Goal: Information Seeking & Learning: Learn about a topic

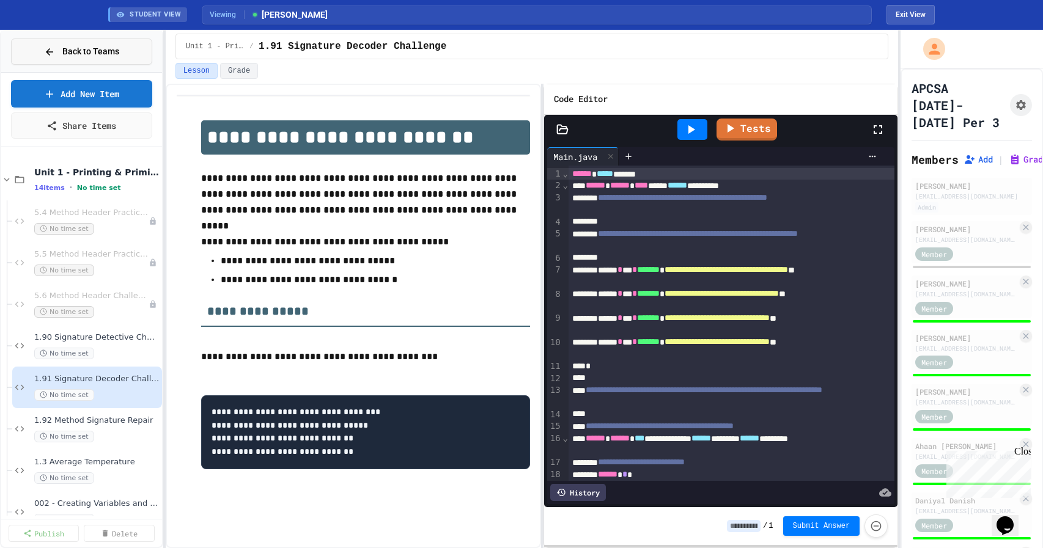
click at [76, 48] on span "Back to Teams" at bounding box center [90, 51] width 57 height 13
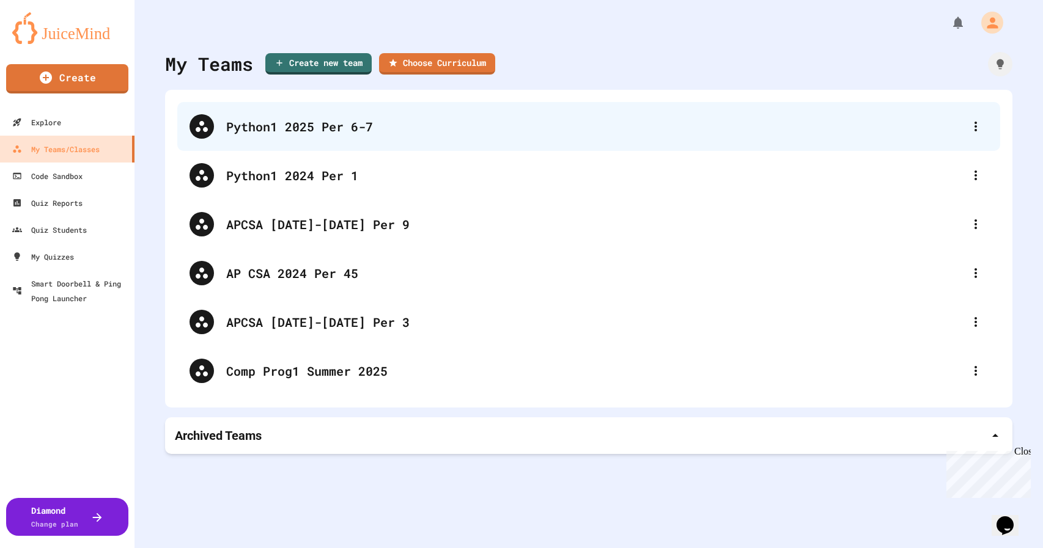
click at [337, 122] on div "Python1 2025 Per 6-7" at bounding box center [594, 126] width 737 height 18
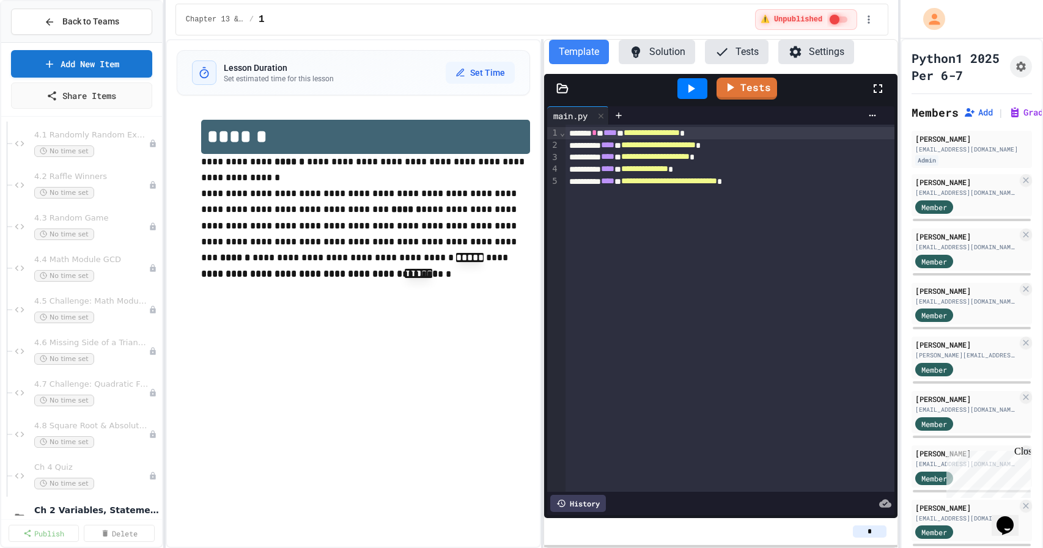
scroll to position [382, 0]
click at [70, 272] on span "No time set" at bounding box center [64, 274] width 60 height 12
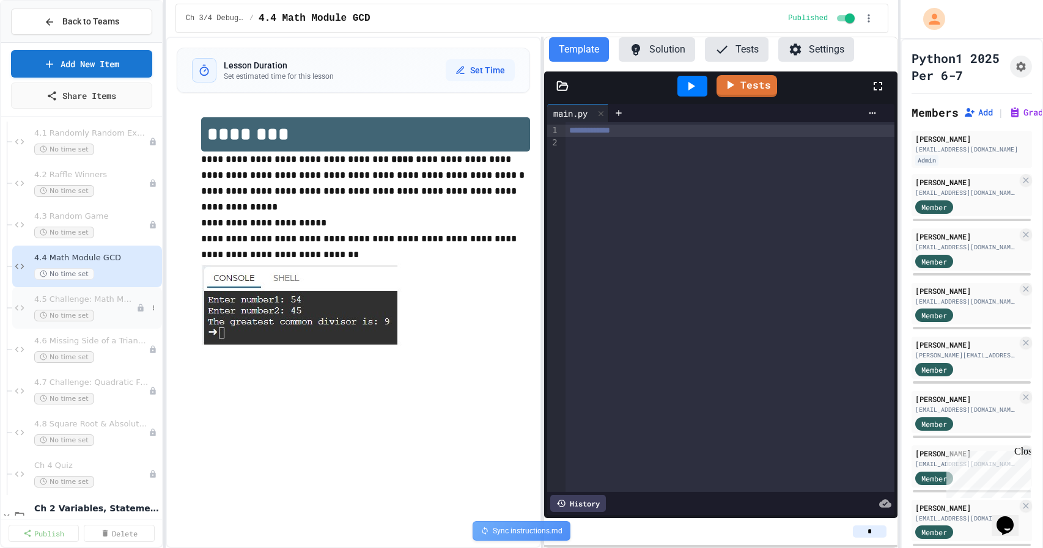
click at [59, 306] on div "4.5 Challenge: Math Module exp() No time set" at bounding box center [85, 308] width 102 height 27
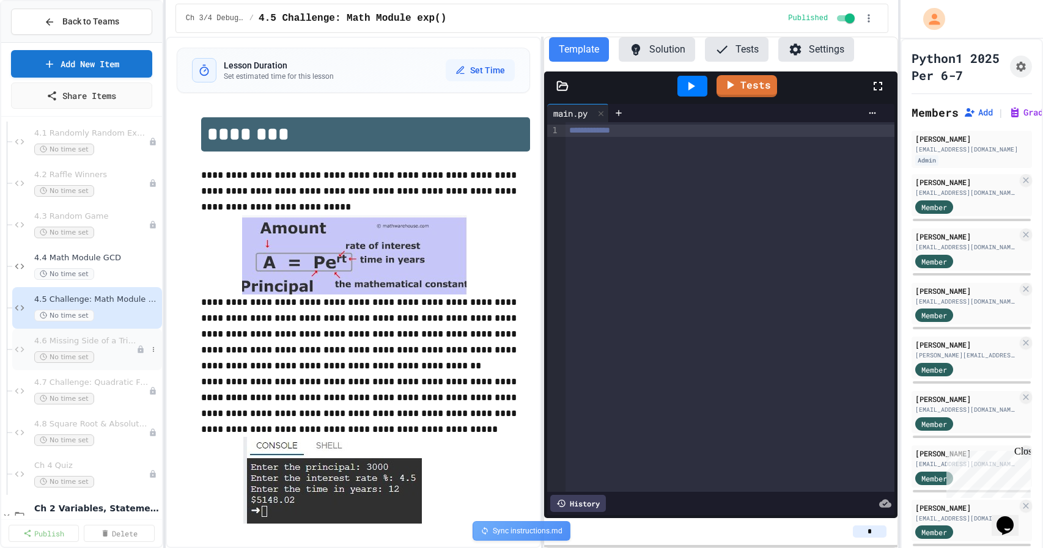
click at [84, 345] on span "4.6 Missing Side of a Triangle" at bounding box center [85, 341] width 102 height 10
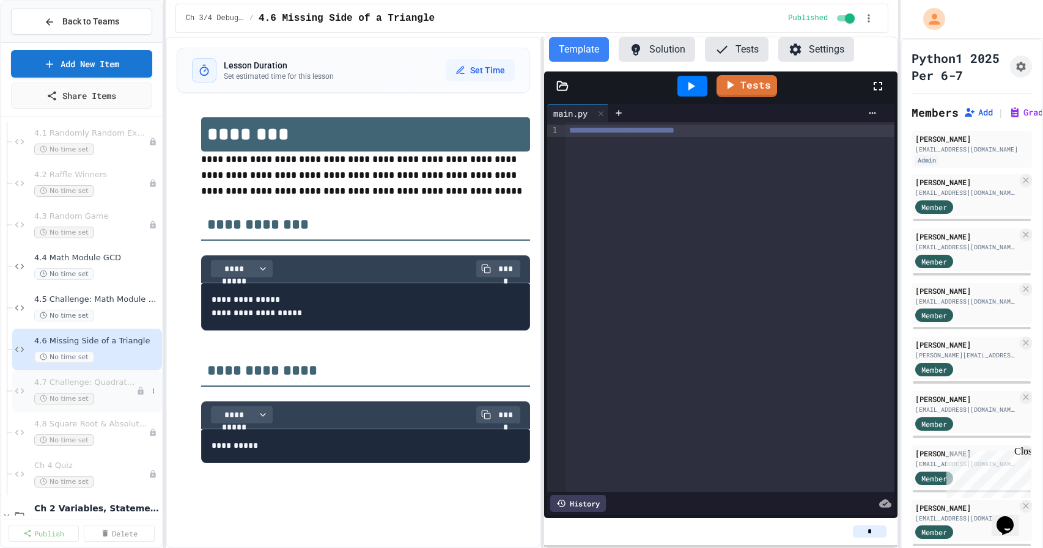
click at [75, 388] on div "4.7 Challenge: Quadratic Formula No time set" at bounding box center [85, 391] width 102 height 27
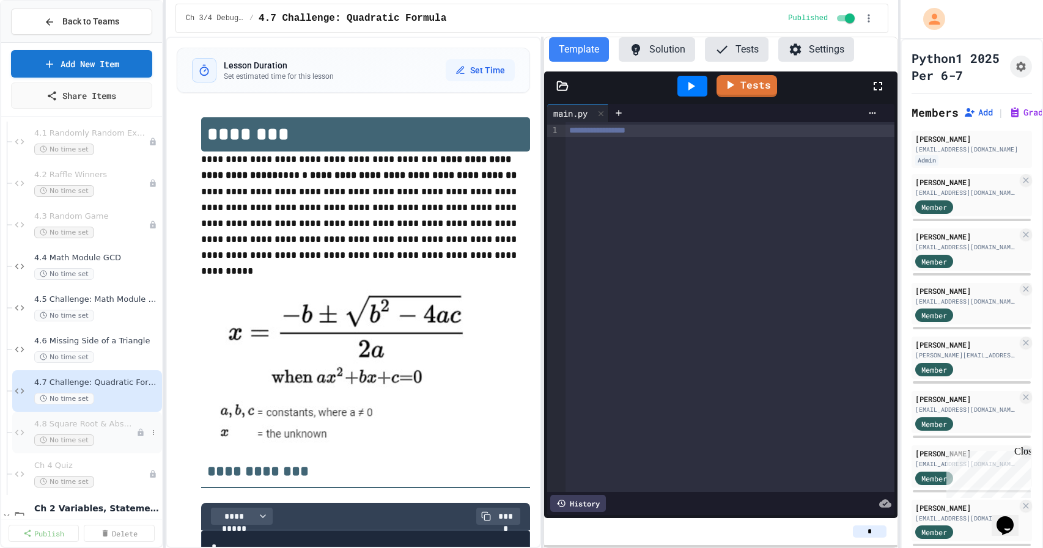
click at [61, 435] on span "No time set" at bounding box center [64, 441] width 60 height 12
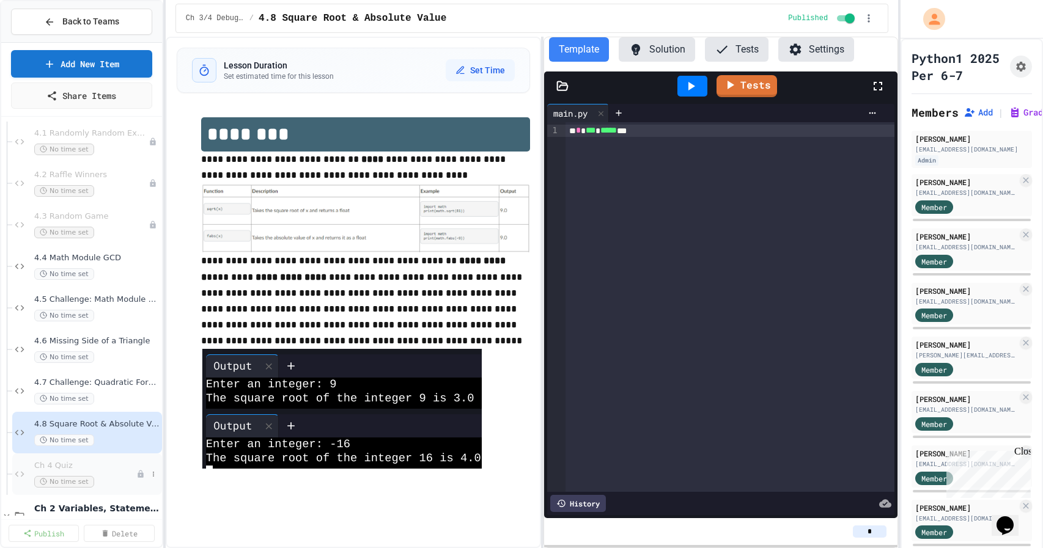
click at [46, 463] on span "Ch 4 Quiz" at bounding box center [85, 466] width 102 height 10
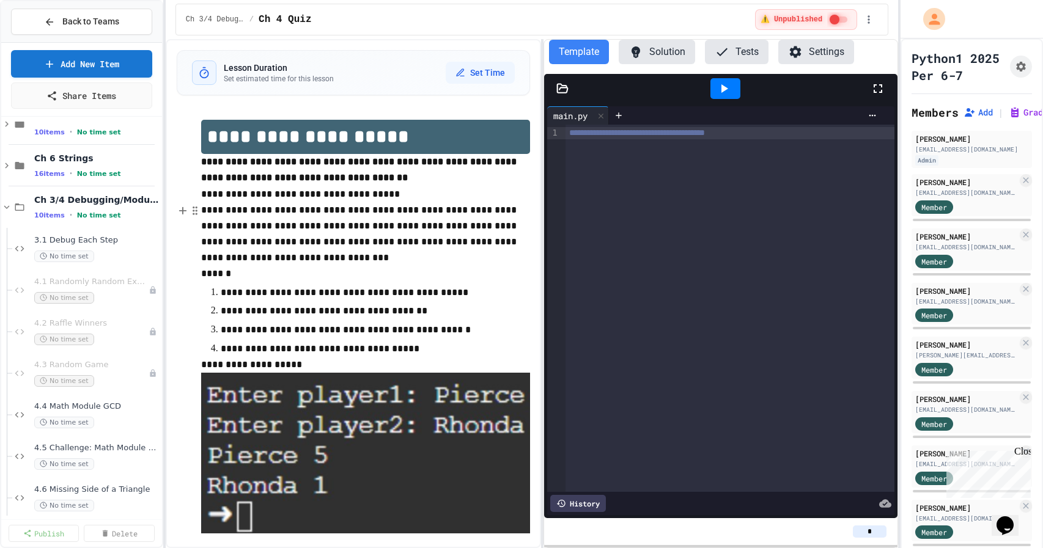
scroll to position [230, 0]
click at [78, 292] on div "4.1 Randomly Random Example No time set" at bounding box center [85, 294] width 102 height 27
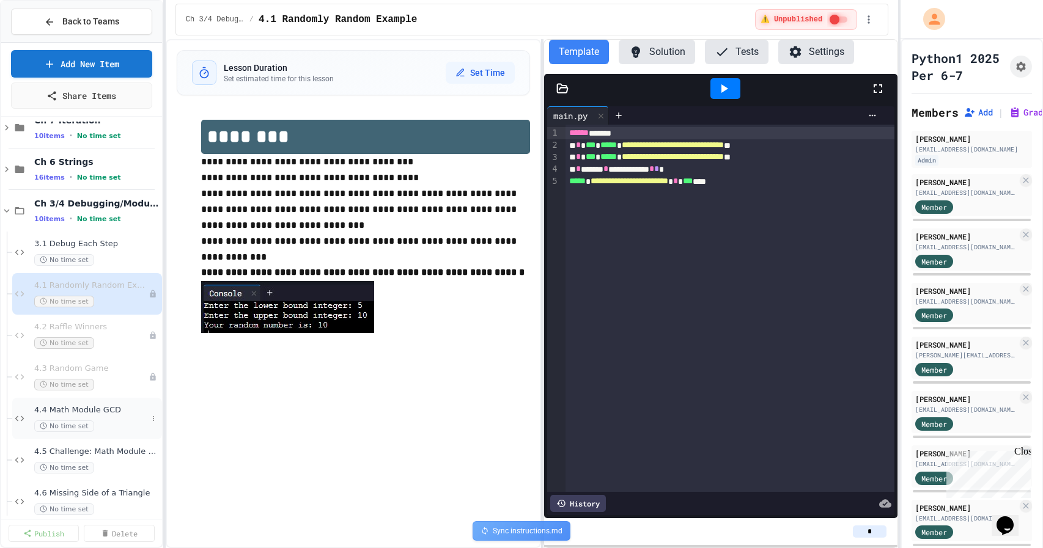
click at [95, 415] on div "4.4 Math Module GCD No time set" at bounding box center [90, 418] width 113 height 27
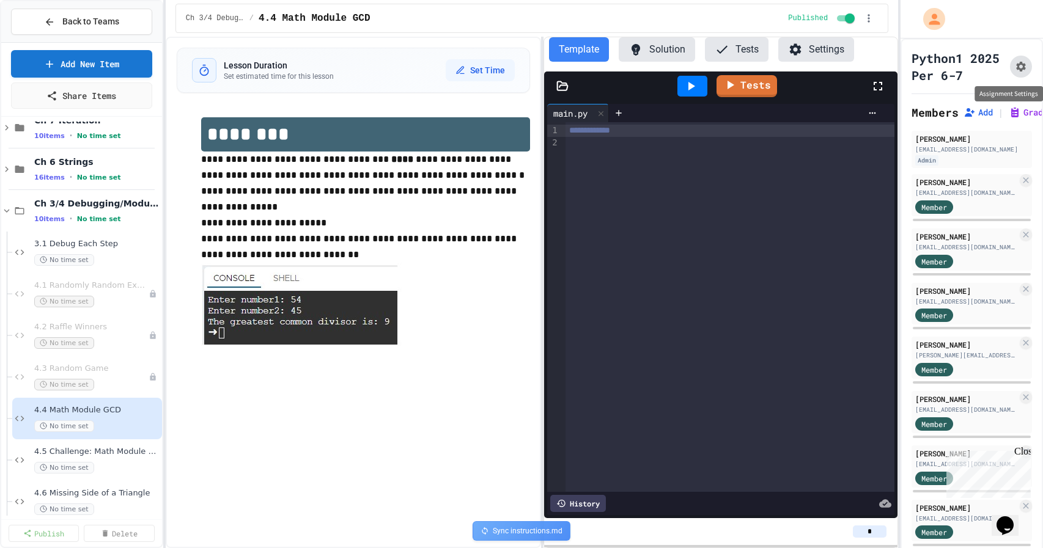
click at [1020, 67] on icon "Assignment Settings" at bounding box center [1021, 67] width 12 height 12
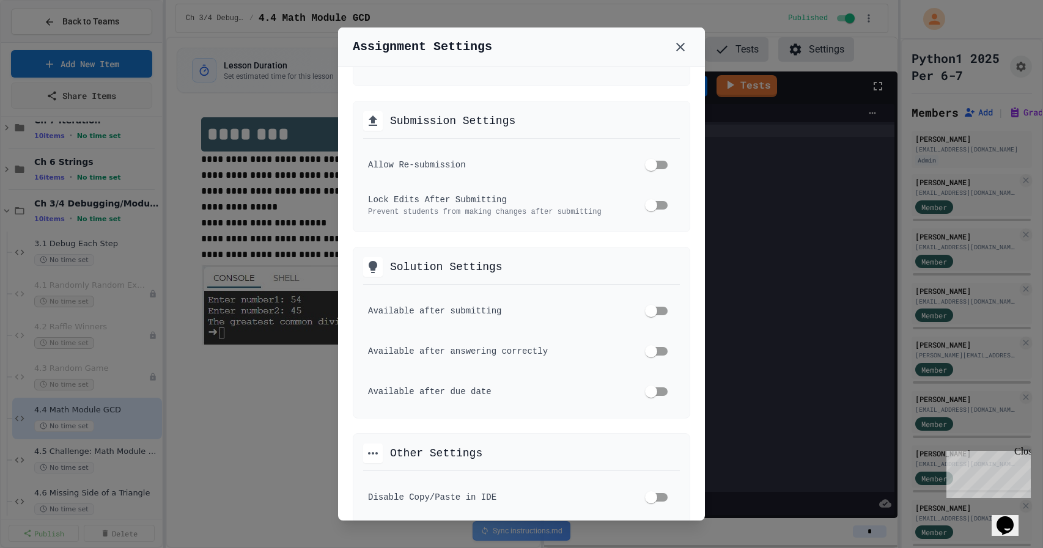
scroll to position [397, 0]
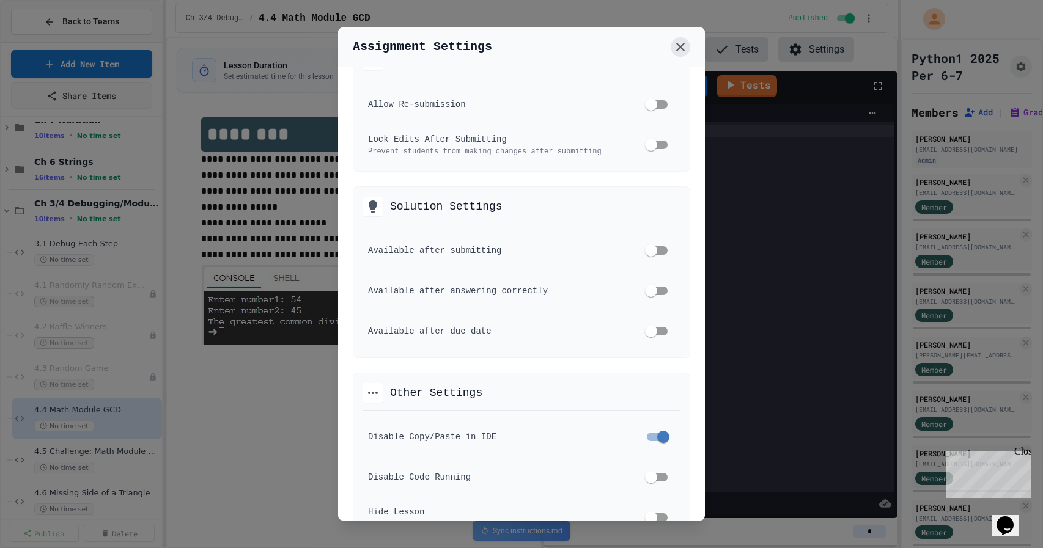
click at [681, 46] on icon at bounding box center [680, 47] width 9 height 9
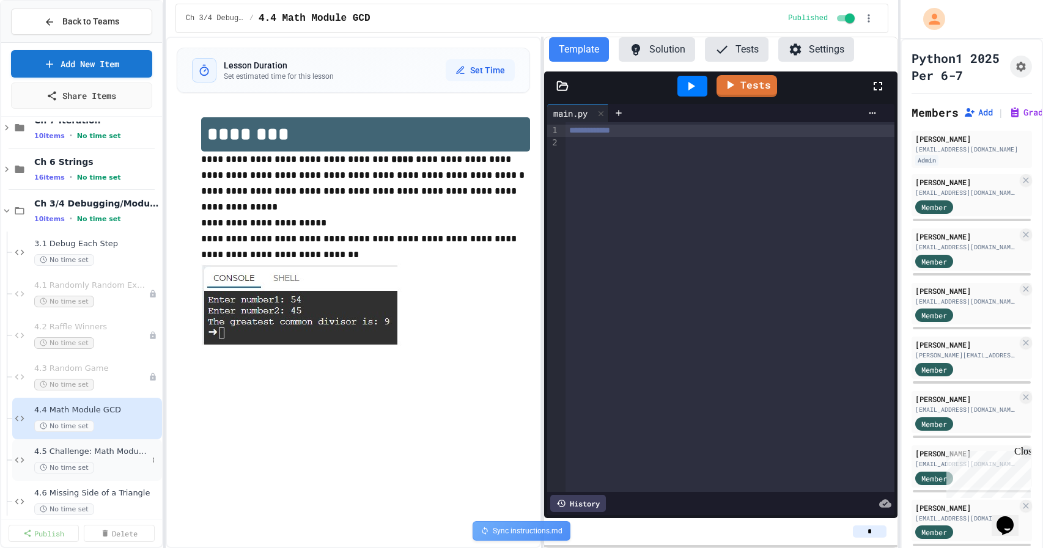
click at [107, 458] on div "4.5 Challenge: Math Module exp() No time set" at bounding box center [90, 460] width 113 height 27
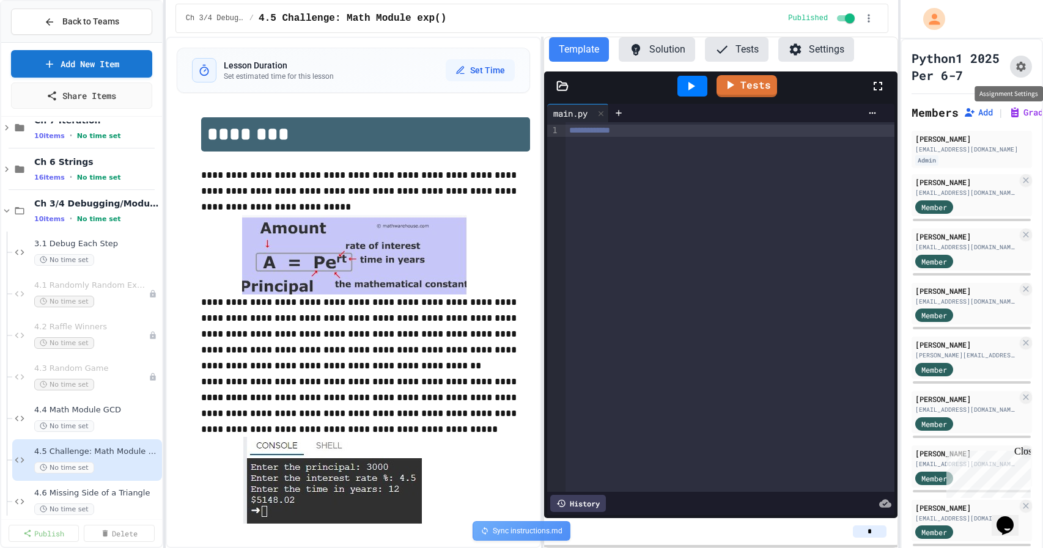
click at [1021, 68] on icon "Assignment Settings" at bounding box center [1021, 67] width 10 height 10
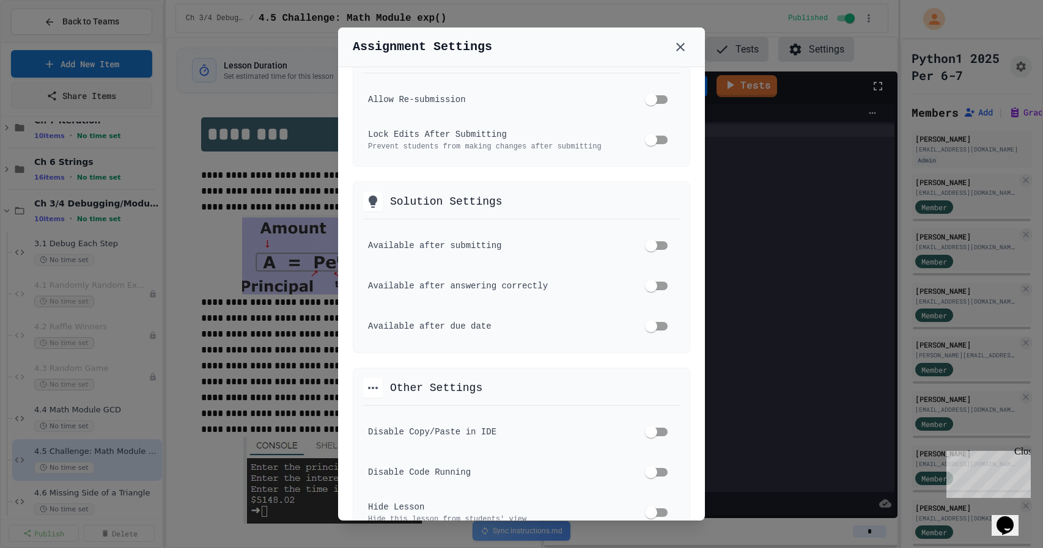
scroll to position [404, 0]
click at [680, 44] on icon at bounding box center [680, 47] width 15 height 15
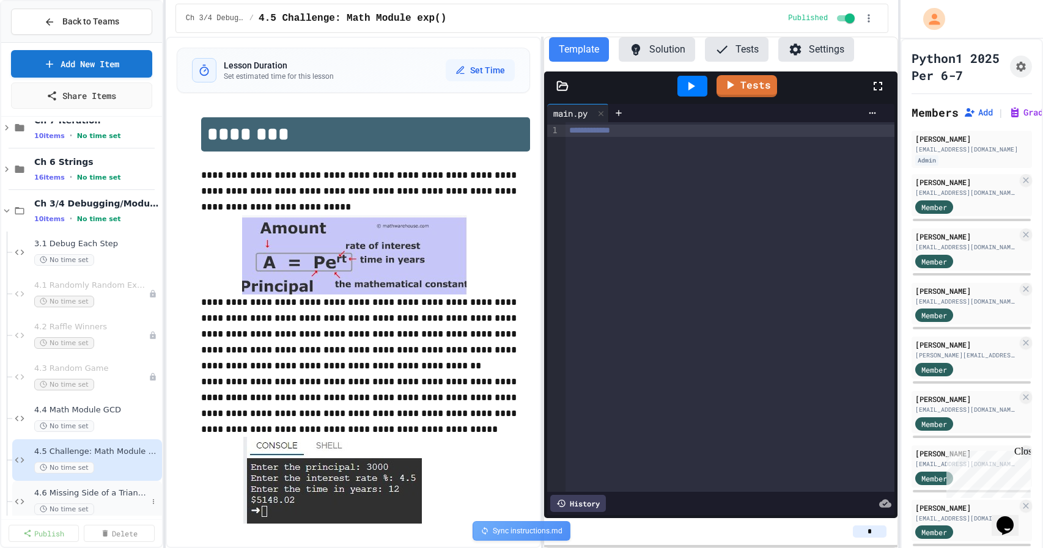
click at [111, 495] on span "4.6 Missing Side of a Triangle" at bounding box center [90, 493] width 113 height 10
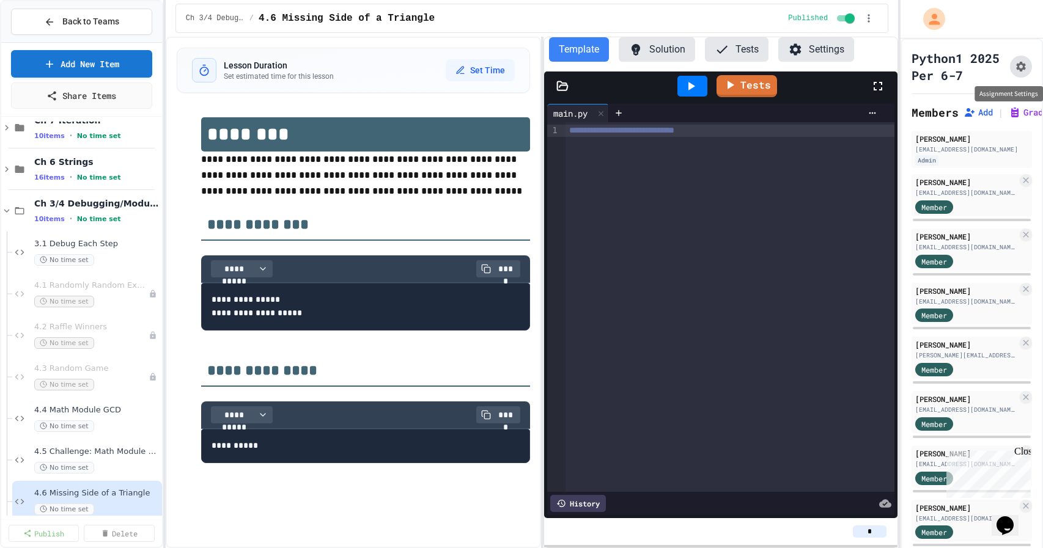
click at [1018, 67] on icon "Assignment Settings" at bounding box center [1021, 67] width 10 height 10
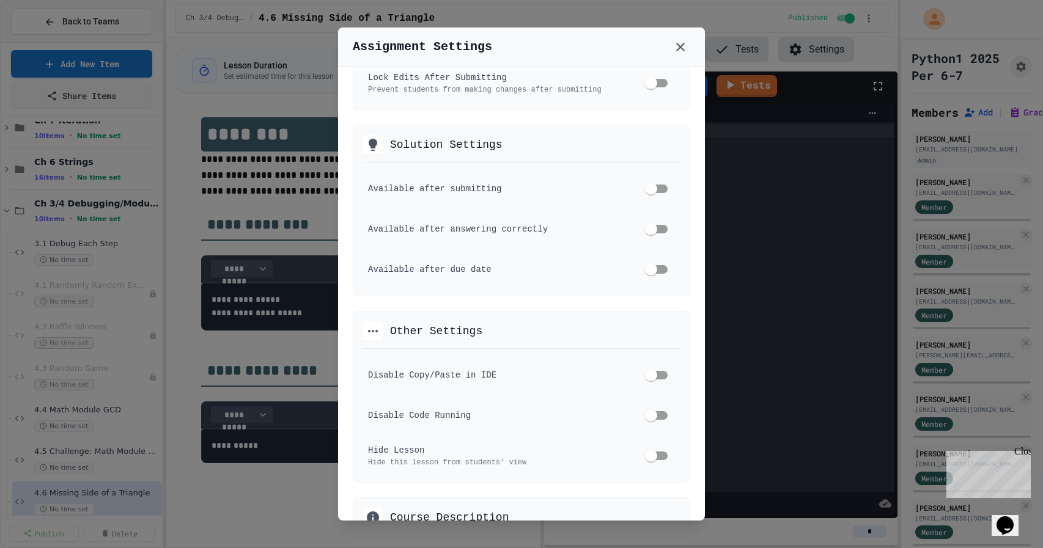
scroll to position [462, 0]
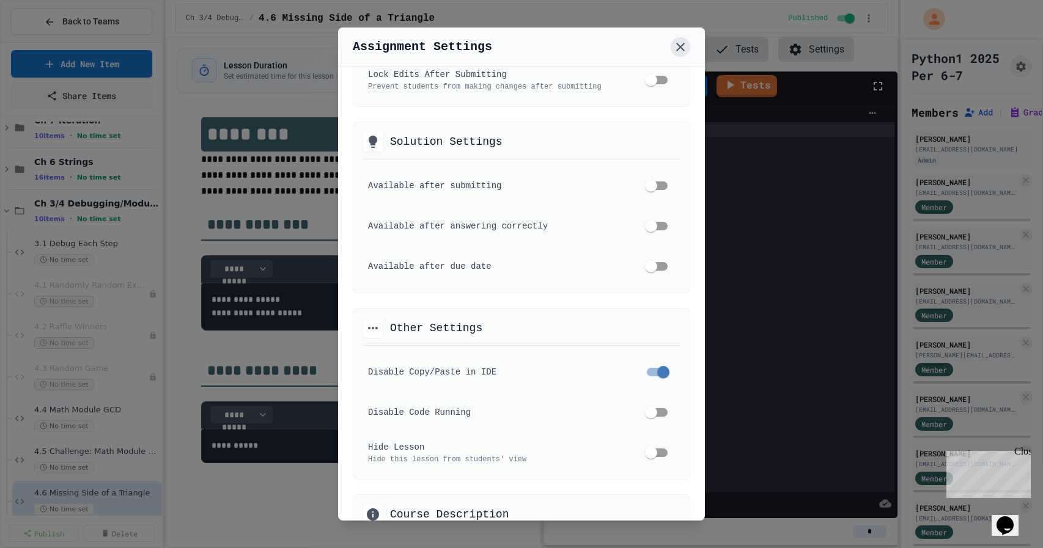
click at [682, 45] on icon at bounding box center [680, 47] width 9 height 9
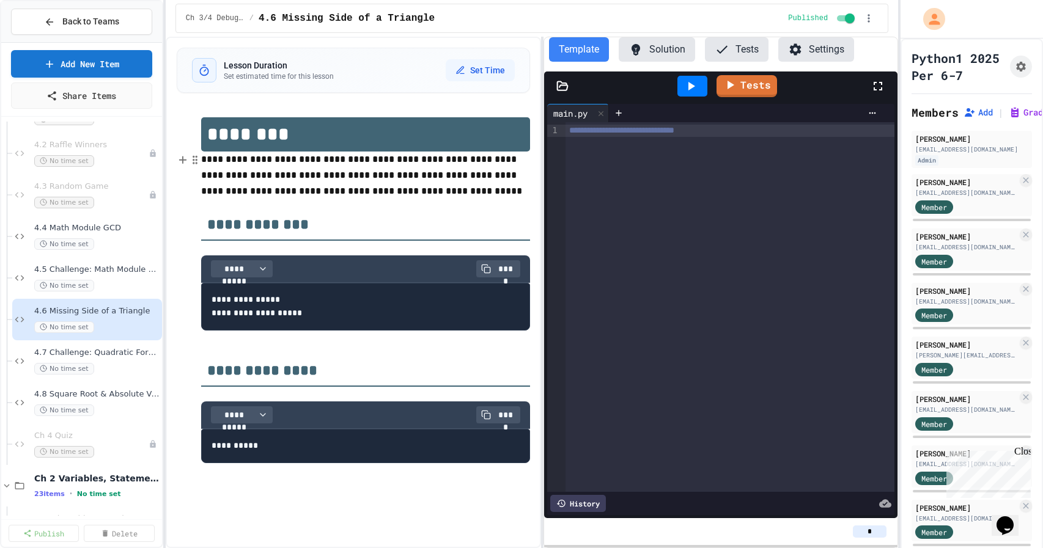
scroll to position [415, 0]
click at [118, 353] on span "4.7 Challenge: Quadratic Formula" at bounding box center [90, 350] width 113 height 10
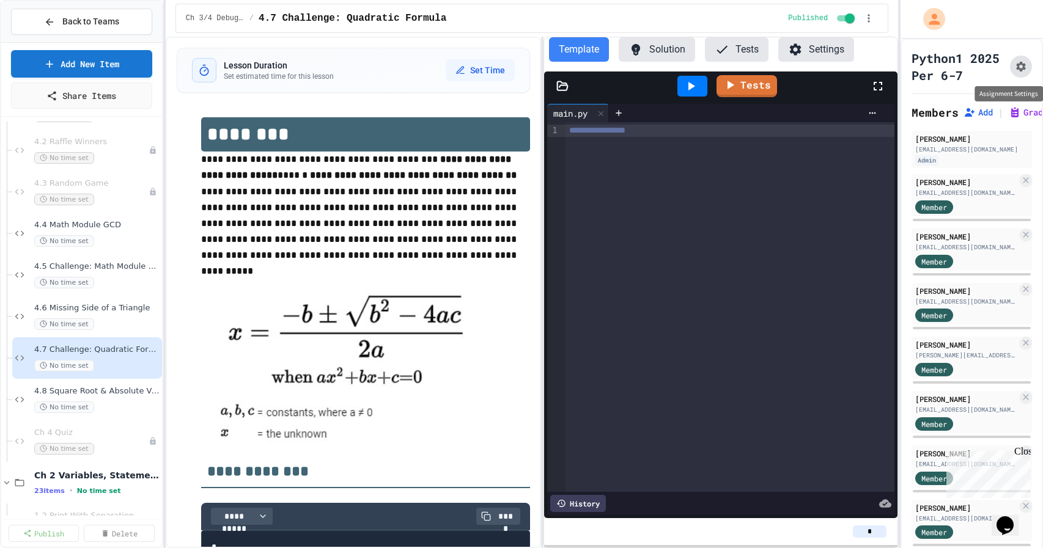
click at [1020, 67] on icon "Assignment Settings" at bounding box center [1021, 67] width 12 height 12
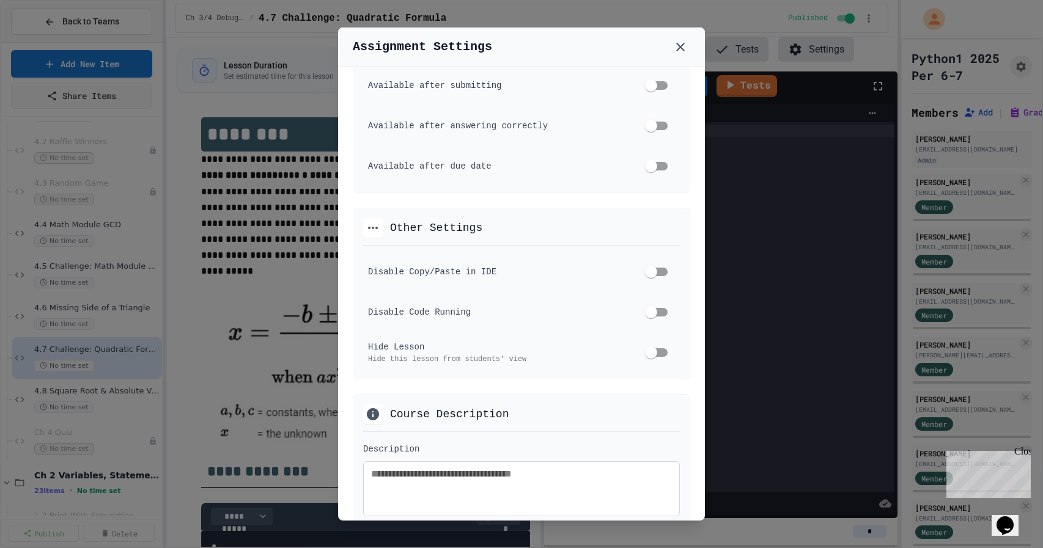
scroll to position [568, 0]
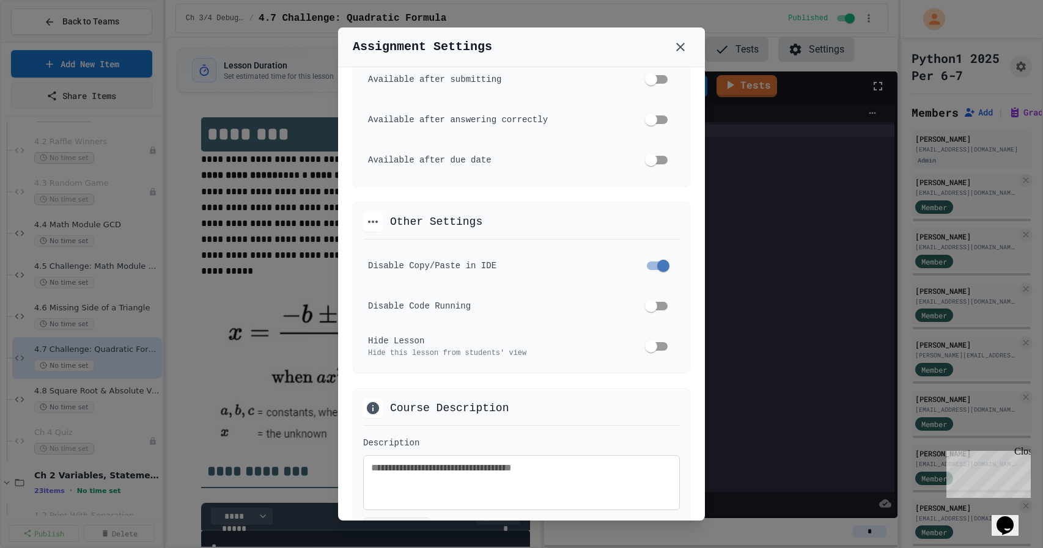
click at [105, 394] on div at bounding box center [521, 274] width 1043 height 548
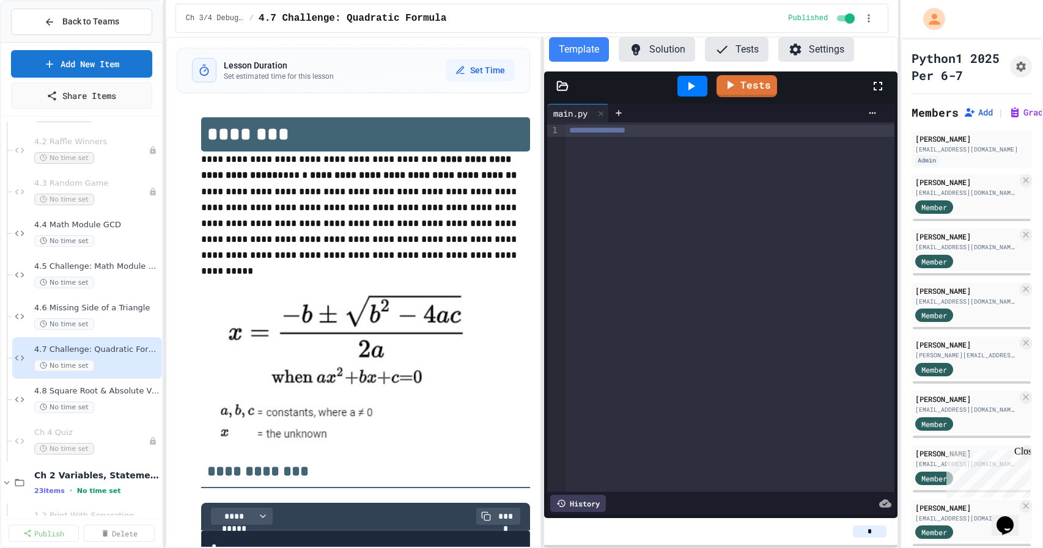
click at [105, 394] on span "4.8 Square Root & Absolute Value" at bounding box center [96, 391] width 125 height 10
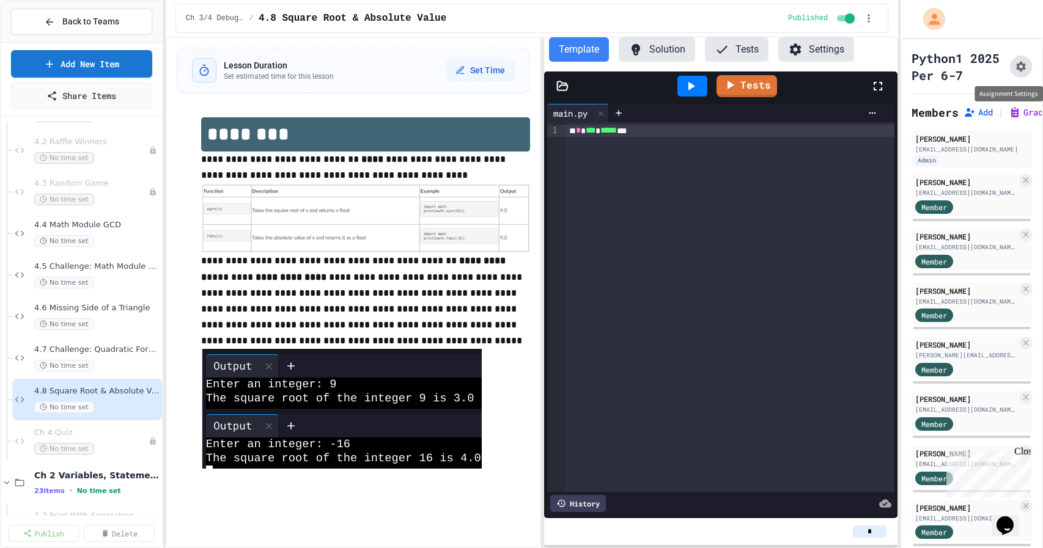
click at [1021, 65] on icon "Assignment Settings" at bounding box center [1021, 67] width 12 height 12
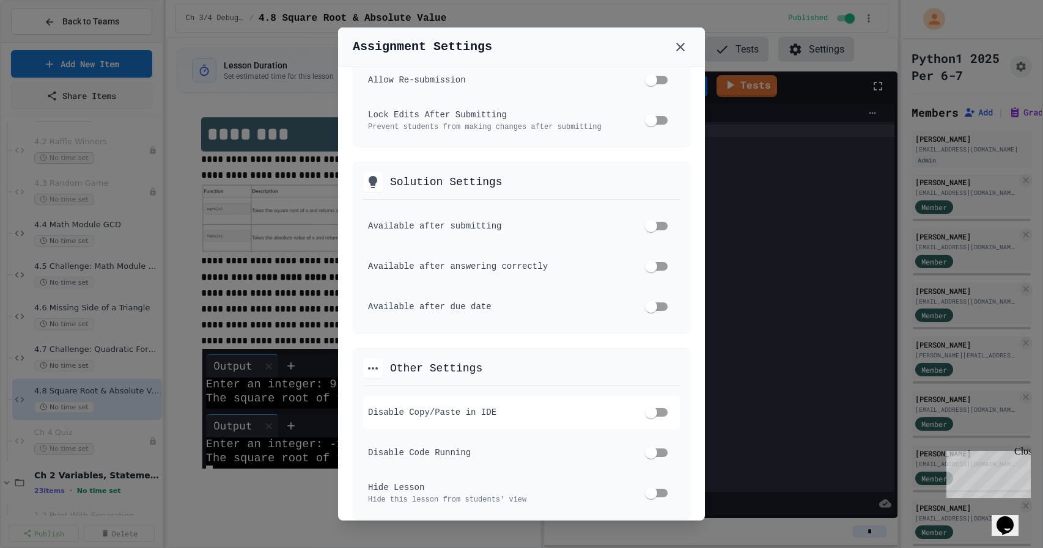
scroll to position [424, 0]
click at [681, 43] on icon at bounding box center [680, 47] width 15 height 15
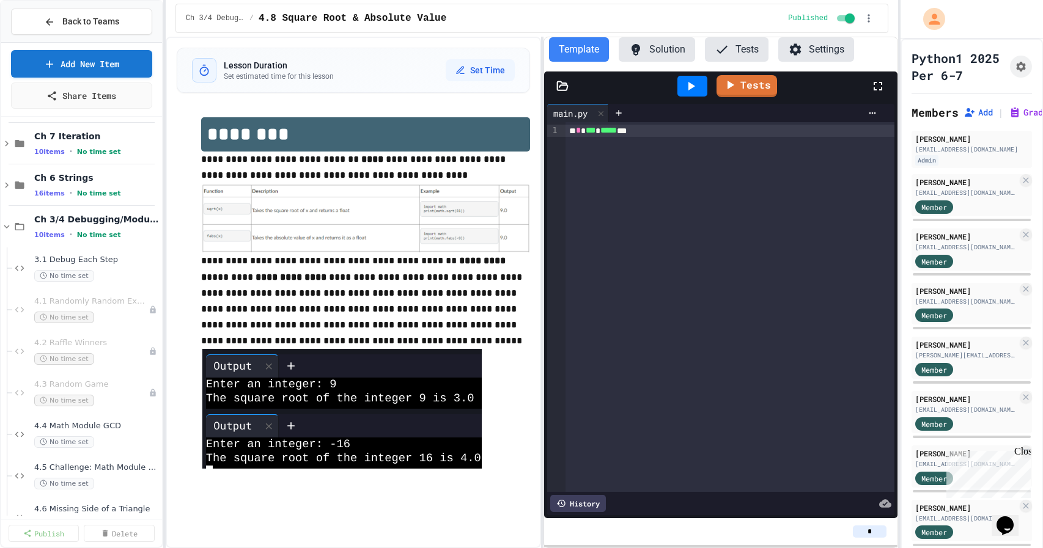
scroll to position [215, 0]
click at [81, 262] on span "3.1 Debug Each Step" at bounding box center [90, 259] width 113 height 10
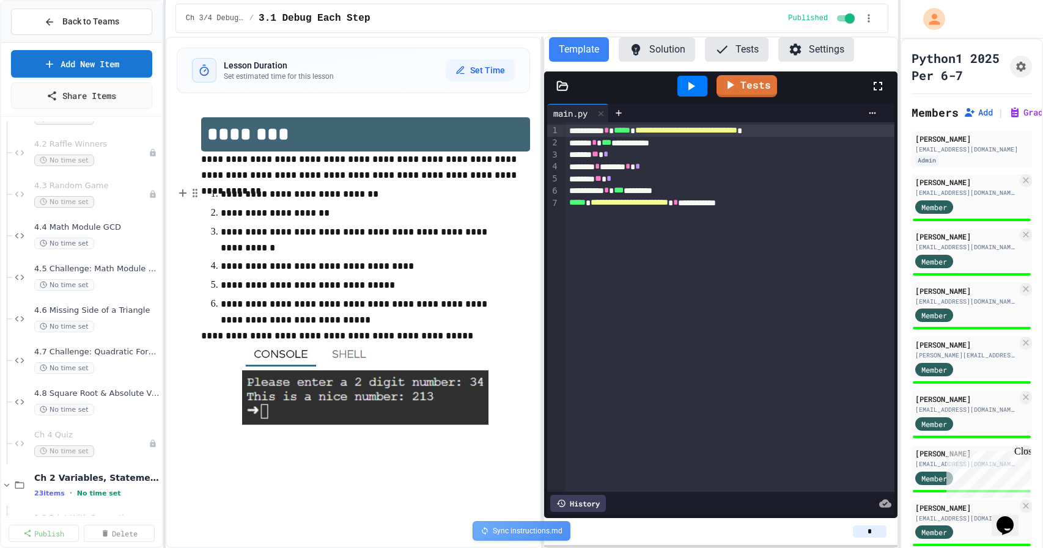
scroll to position [415, 0]
click at [90, 265] on span "4.5 Challenge: Math Module exp()" at bounding box center [90, 267] width 113 height 10
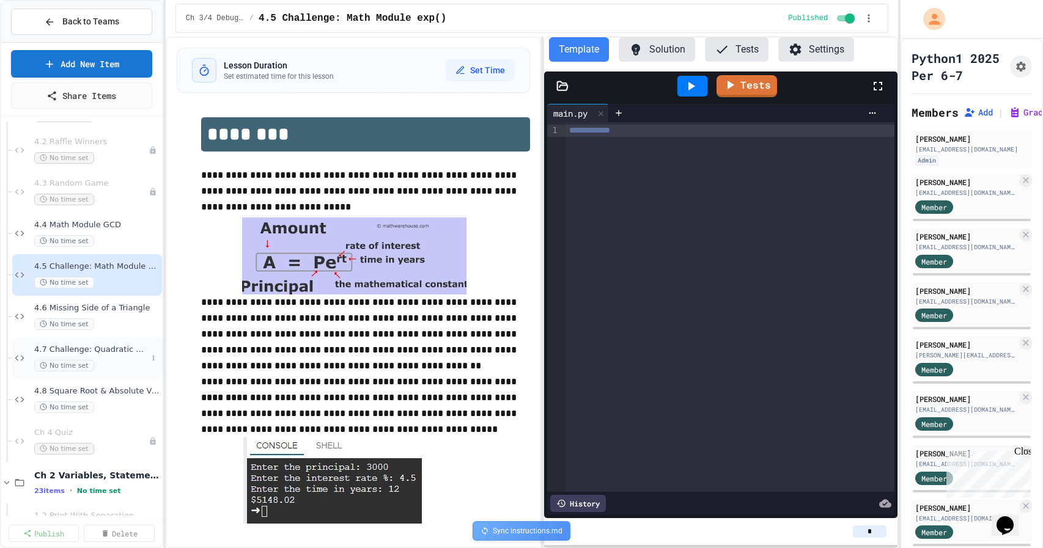
click at [79, 352] on span "4.7 Challenge: Quadratic Formula" at bounding box center [90, 350] width 113 height 10
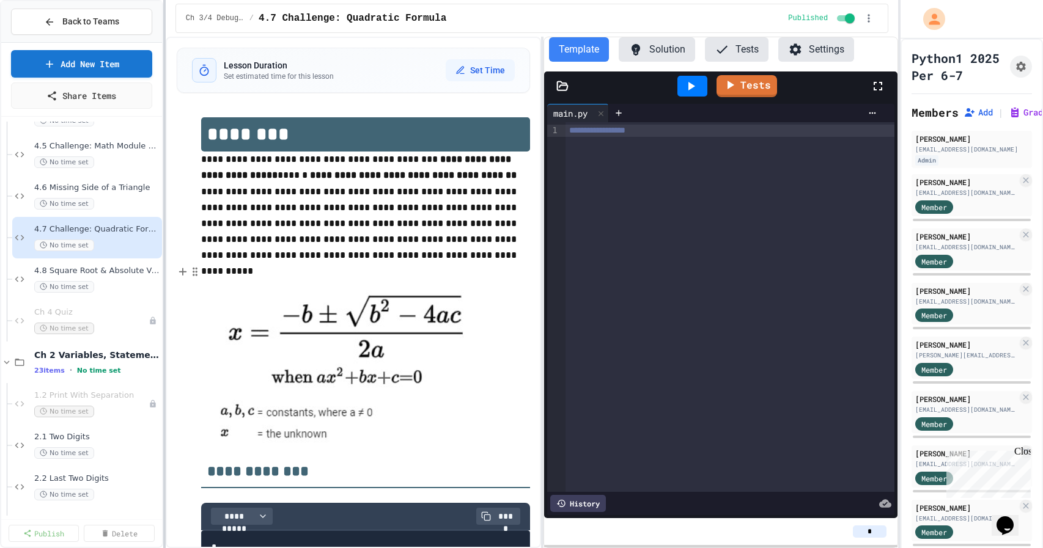
scroll to position [536, 0]
click at [93, 270] on span "4.8 Square Root & Absolute Value" at bounding box center [90, 271] width 113 height 10
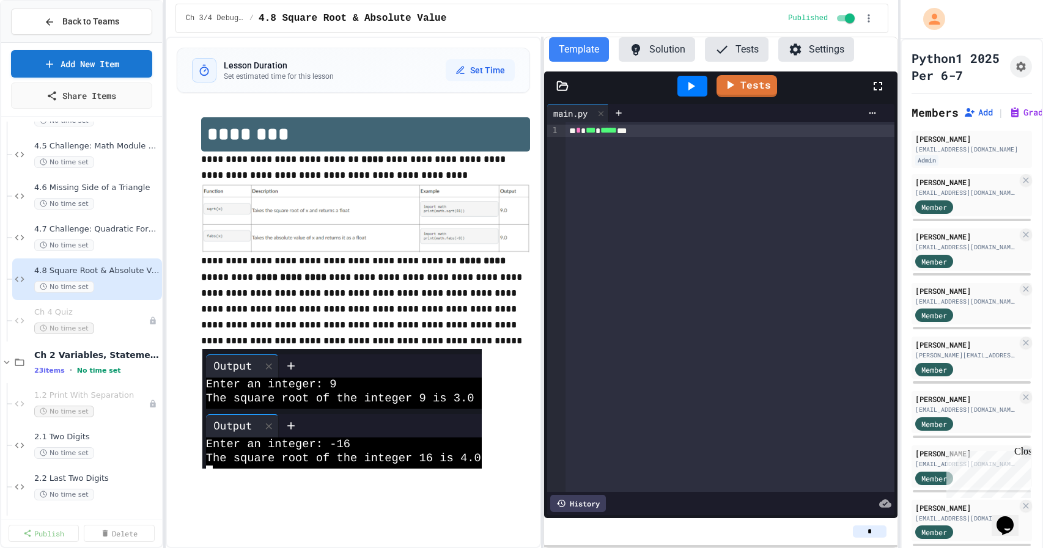
click at [752, 44] on button "Tests" at bounding box center [737, 49] width 64 height 24
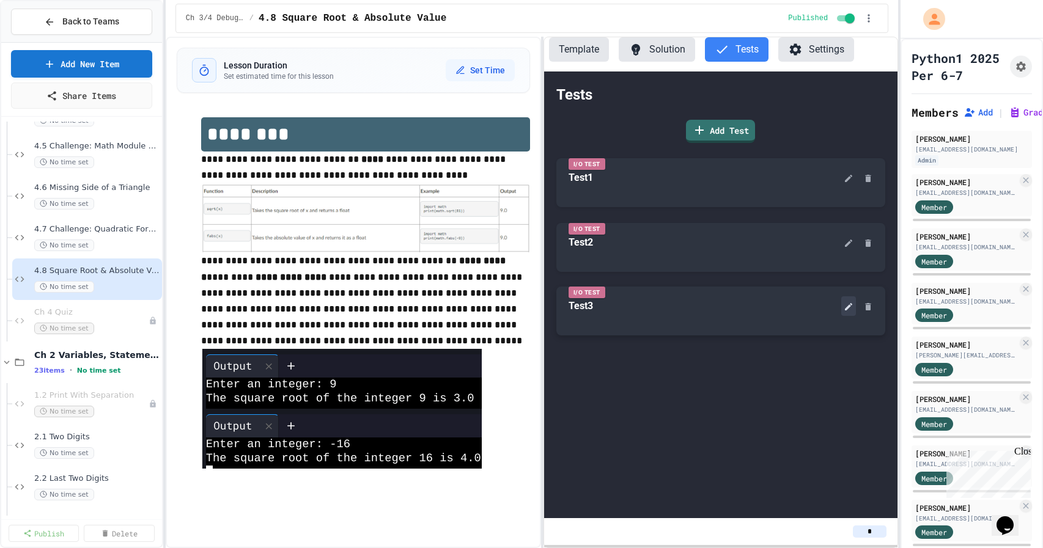
click at [848, 305] on icon at bounding box center [848, 306] width 7 height 7
type textarea "*"
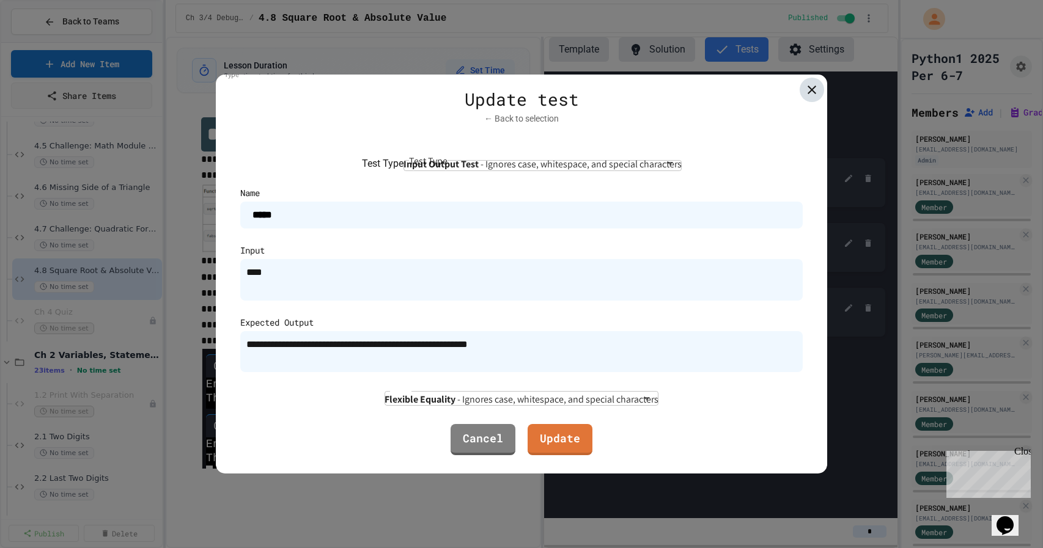
click at [812, 86] on icon at bounding box center [812, 90] width 9 height 9
